Goal: Transaction & Acquisition: Subscribe to service/newsletter

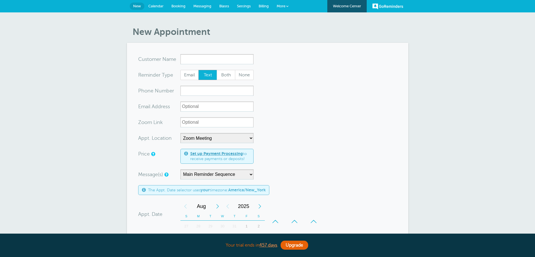
select select "24913"
click at [259, 5] on span "Billing" at bounding box center [264, 6] width 10 height 4
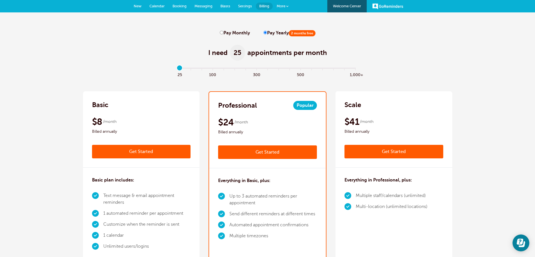
click at [224, 33] on label "Pay Monthly" at bounding box center [235, 32] width 30 height 5
click at [224, 33] on input "Pay Monthly" at bounding box center [222, 33] width 4 height 4
radio input "true"
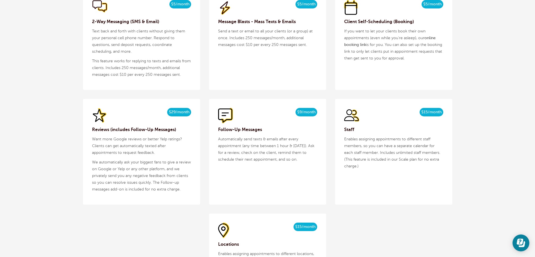
scroll to position [657, 0]
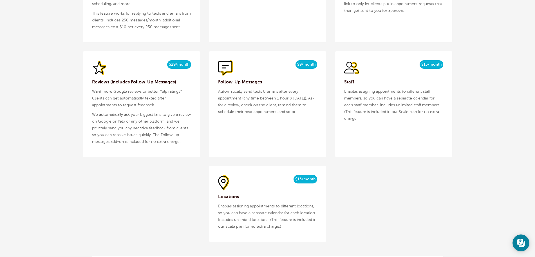
click at [433, 63] on span "$15/month" at bounding box center [432, 64] width 24 height 8
copy div "$15/month $13/mo billed yearly"
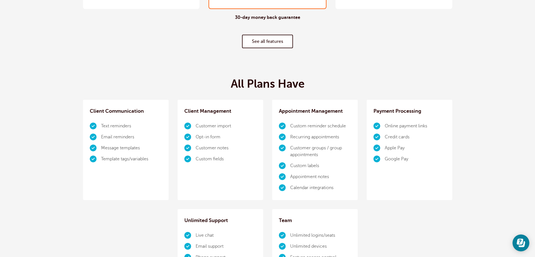
scroll to position [0, 0]
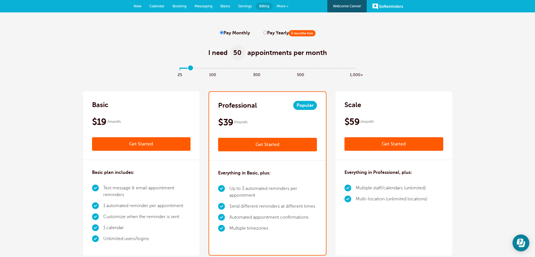
drag, startPoint x: 179, startPoint y: 67, endPoint x: 186, endPoint y: 67, distance: 7.6
type input "1"
click at [186, 69] on input "range" at bounding box center [268, 69] width 182 height 1
